Goal: Information Seeking & Learning: Check status

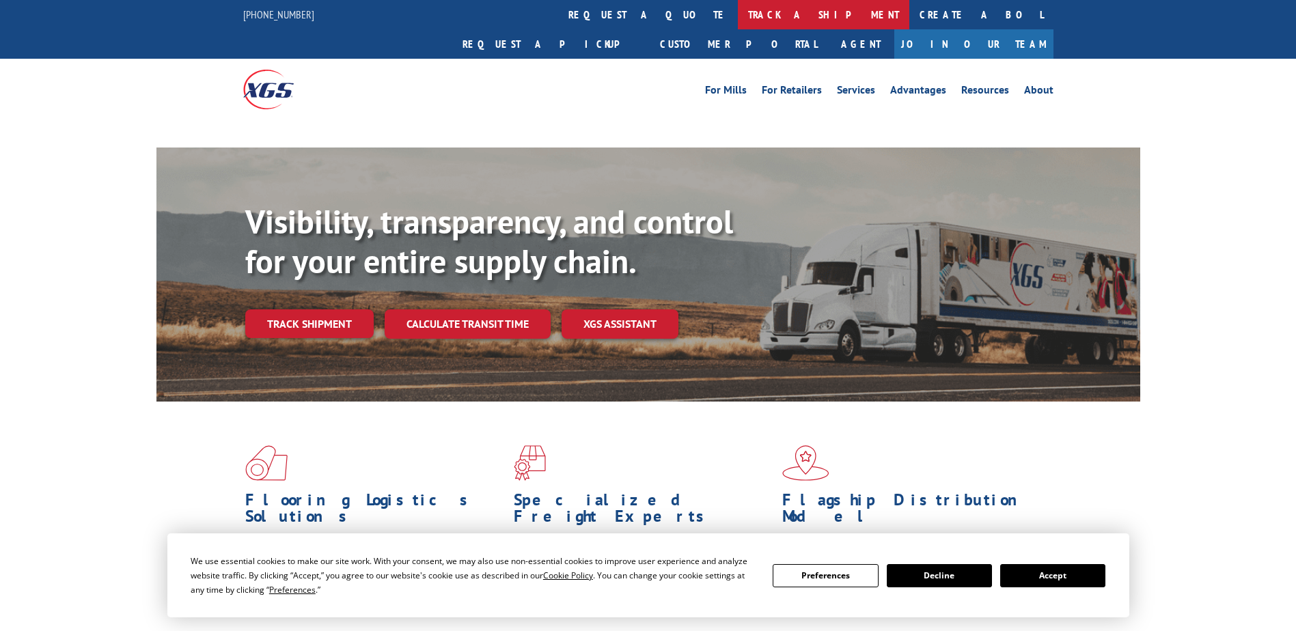
click at [738, 16] on link "track a shipment" at bounding box center [823, 14] width 171 height 29
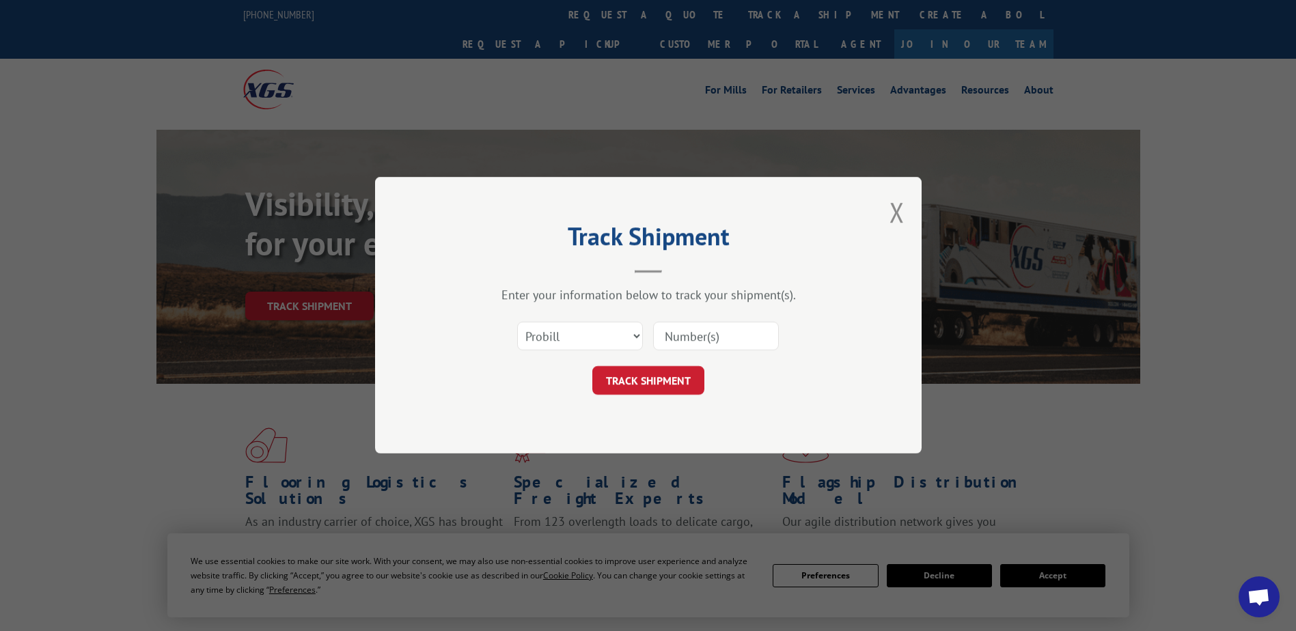
click at [633, 333] on select "Select category... Probill BOL PO" at bounding box center [580, 336] width 126 height 29
select select "bol"
click at [517, 322] on select "Select category... Probill BOL PO" at bounding box center [580, 336] width 126 height 29
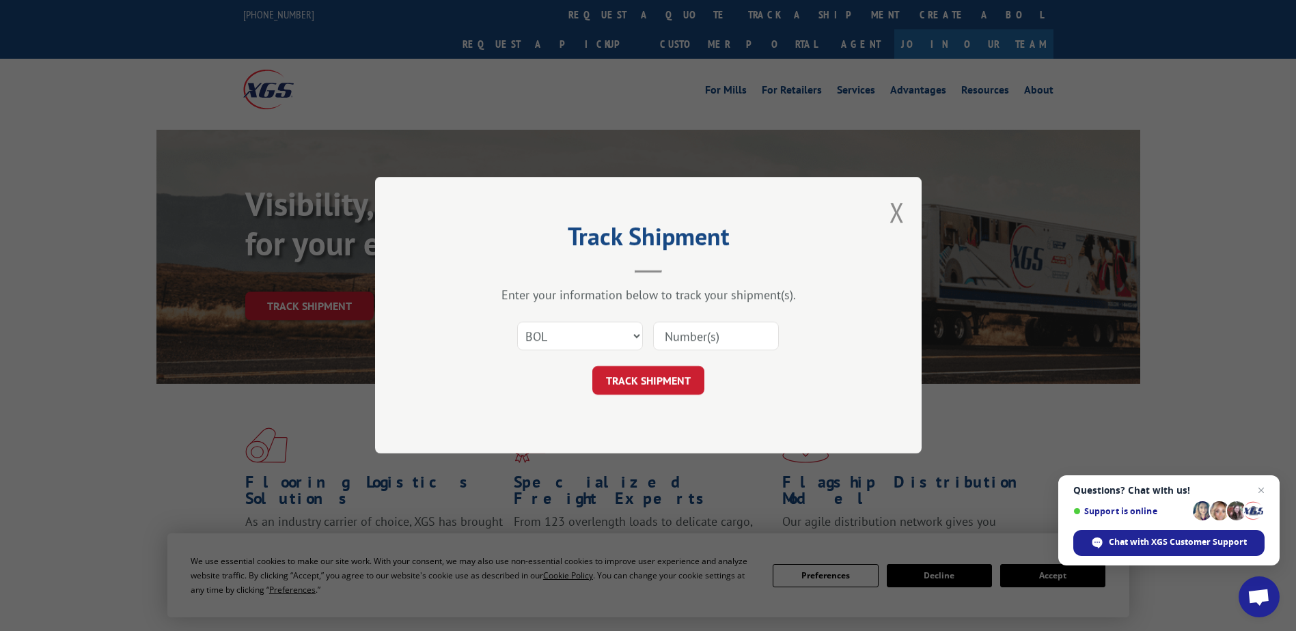
click at [684, 335] on input at bounding box center [716, 336] width 126 height 29
paste input "242141"
type input "242141"
click at [631, 376] on button "TRACK SHIPMENT" at bounding box center [648, 381] width 112 height 29
